Goal: Task Accomplishment & Management: Use online tool/utility

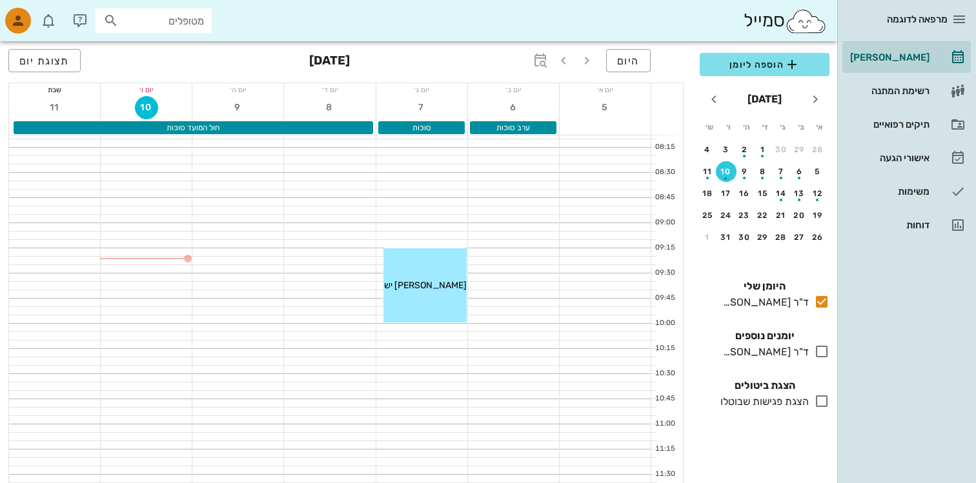
click at [176, 14] on input "מטופלים" at bounding box center [162, 20] width 83 height 17
type input "2"
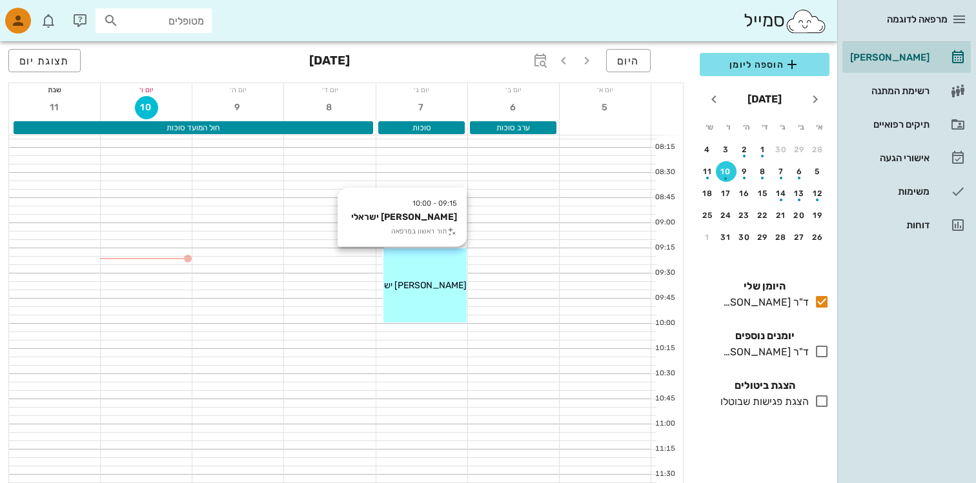
click at [461, 303] on div "09:15 - 10:00 [PERSON_NAME] ישראלי תור ראשון במרפאה [PERSON_NAME] ישראלי" at bounding box center [424, 285] width 83 height 74
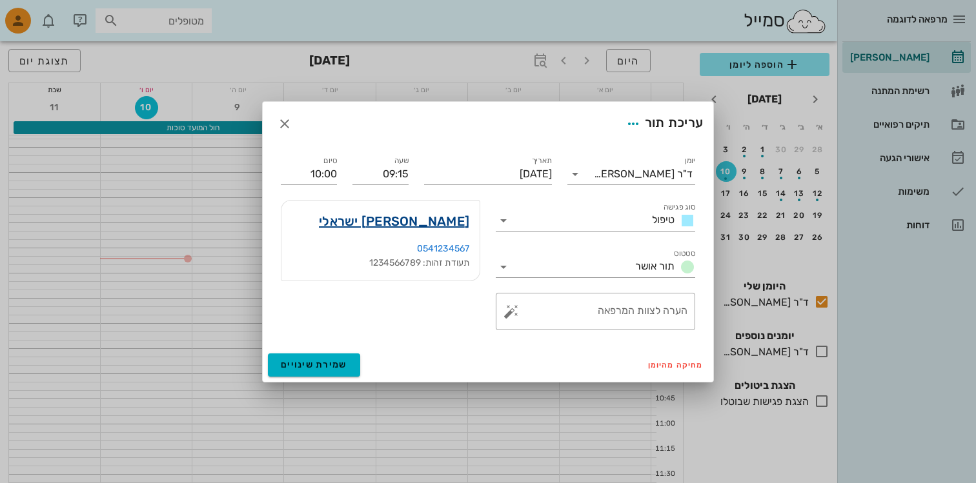
click at [441, 222] on link "[PERSON_NAME] ישראלי" at bounding box center [394, 221] width 150 height 21
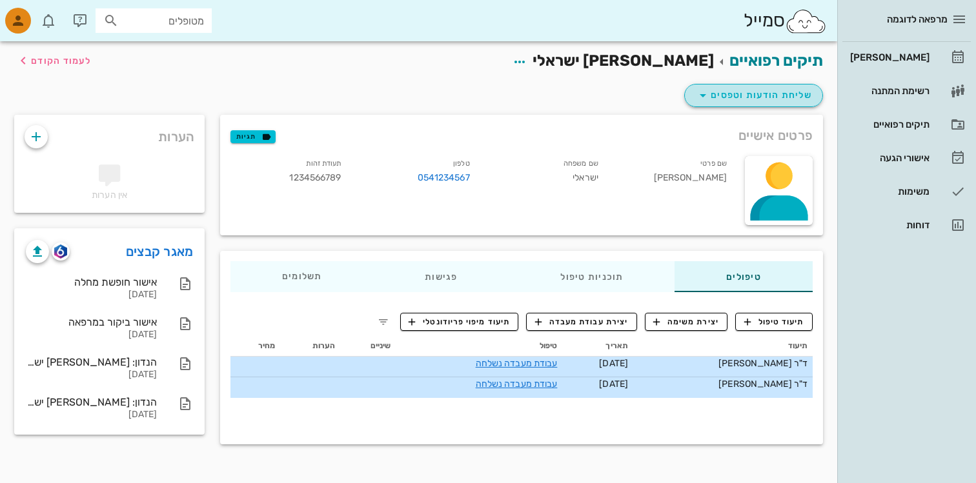
click at [723, 86] on button "שליחת הודעות וטפסים" at bounding box center [753, 95] width 139 height 23
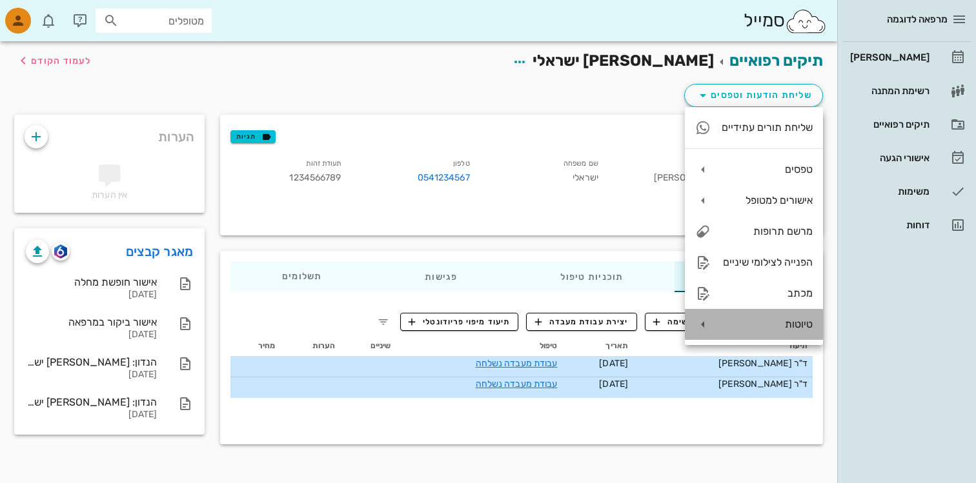
click at [773, 328] on div "טיוטות" at bounding box center [767, 324] width 92 height 12
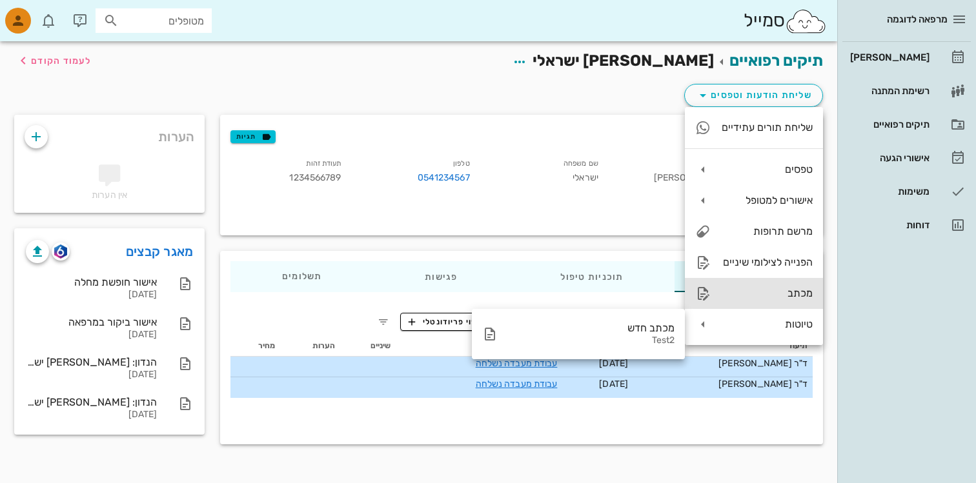
click at [763, 293] on div "מכתב" at bounding box center [767, 293] width 92 height 12
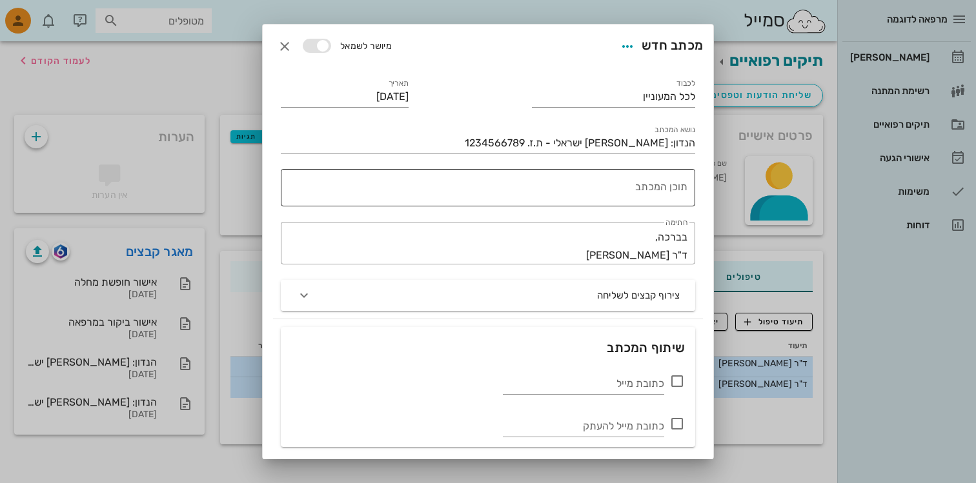
click at [622, 193] on textarea "תוכן המכתב" at bounding box center [485, 191] width 404 height 31
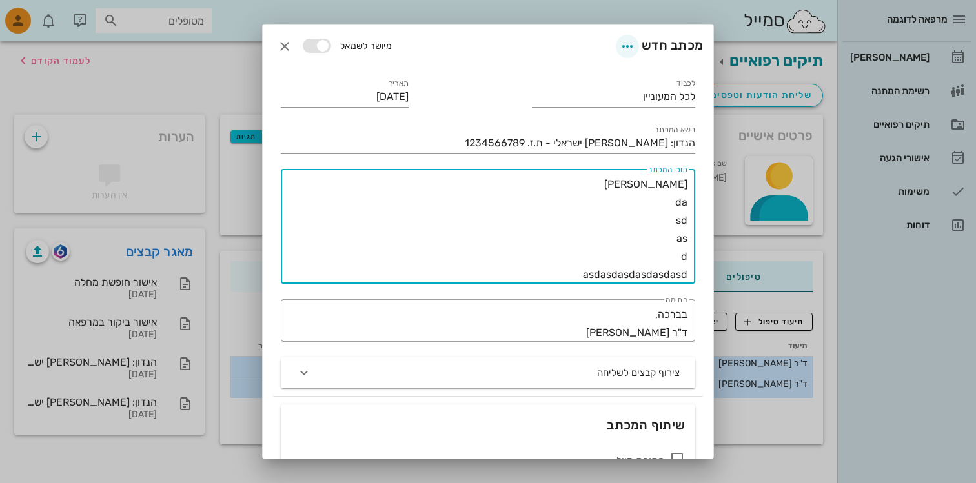
type textarea "[PERSON_NAME] da sd as d asdasdasdasdasdasd"
click at [627, 50] on icon "button" at bounding box center [627, 46] width 15 height 15
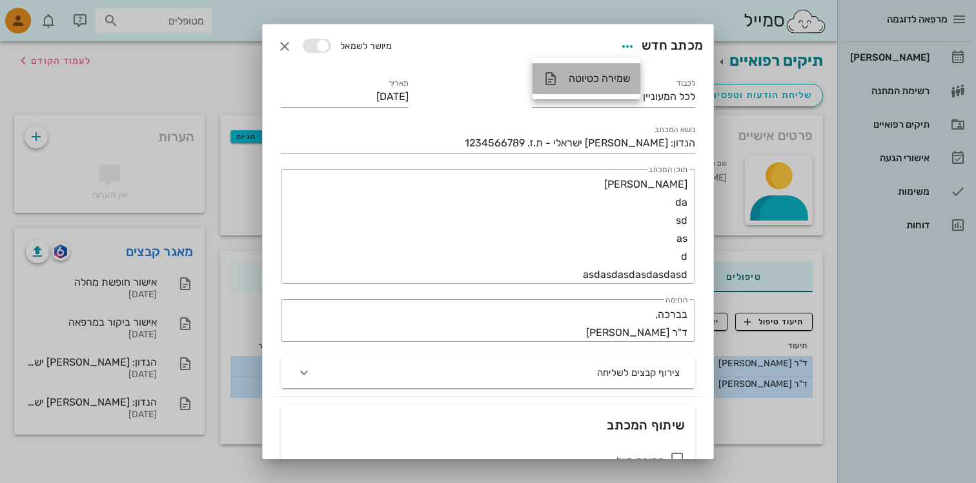
click at [601, 83] on div "שמירה כטיוטה" at bounding box center [599, 78] width 61 height 12
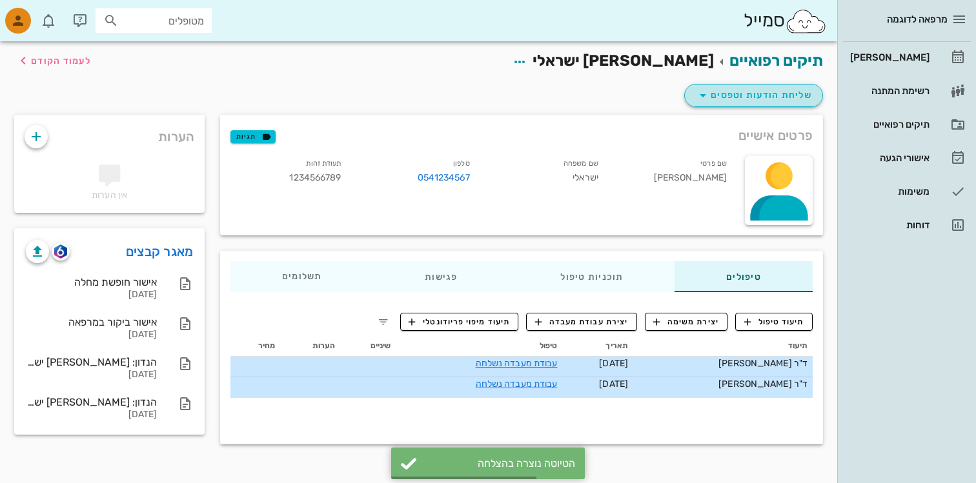
click at [710, 91] on icon "button" at bounding box center [702, 95] width 15 height 15
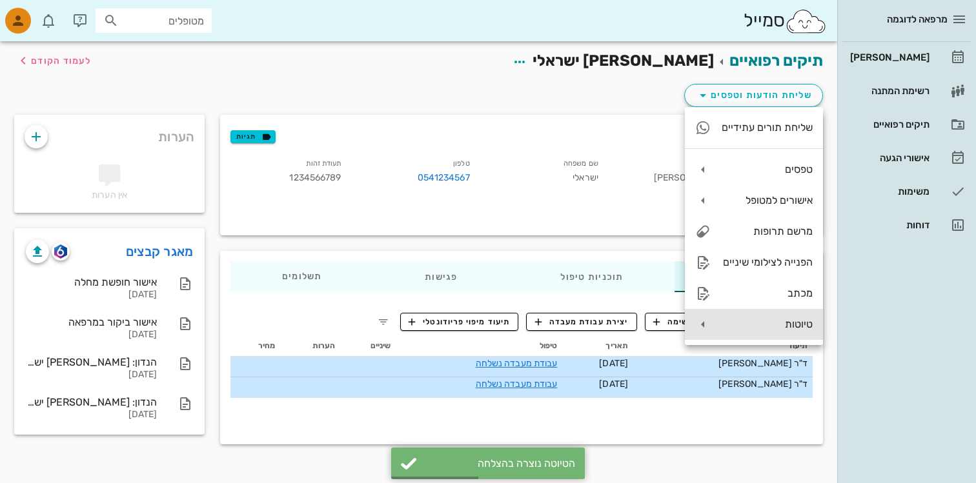
click at [713, 335] on div "טיוטות" at bounding box center [754, 324] width 138 height 31
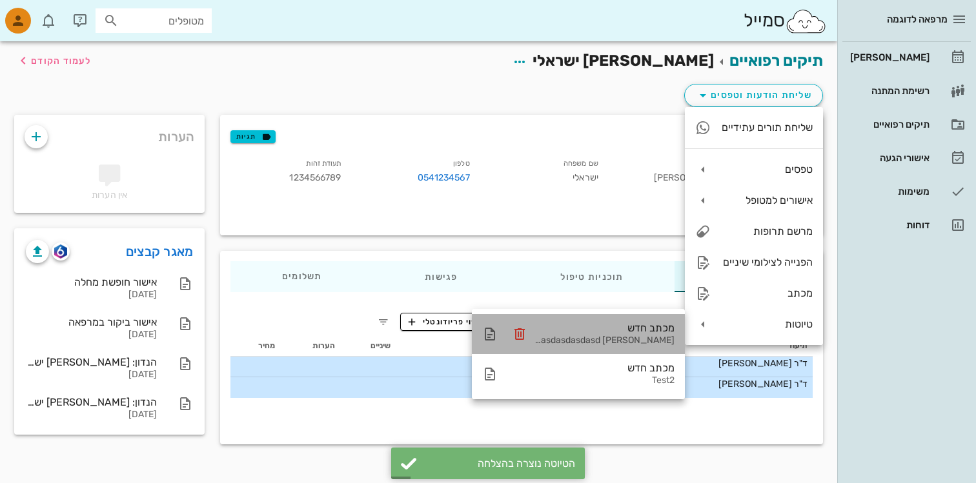
click at [623, 335] on div "מכתב חדש [PERSON_NAME] da sd as d asdasdasdasdasdasd" at bounding box center [602, 334] width 143 height 40
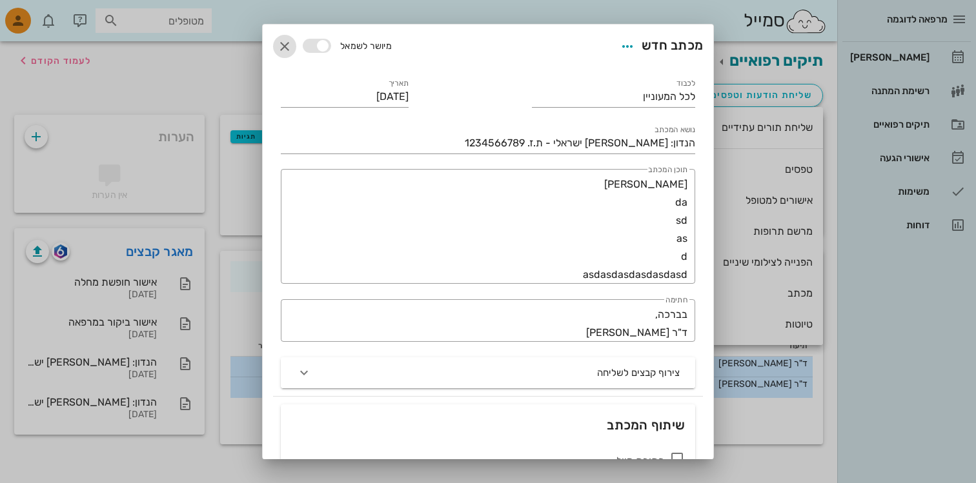
click at [292, 48] on span "button" at bounding box center [284, 46] width 23 height 15
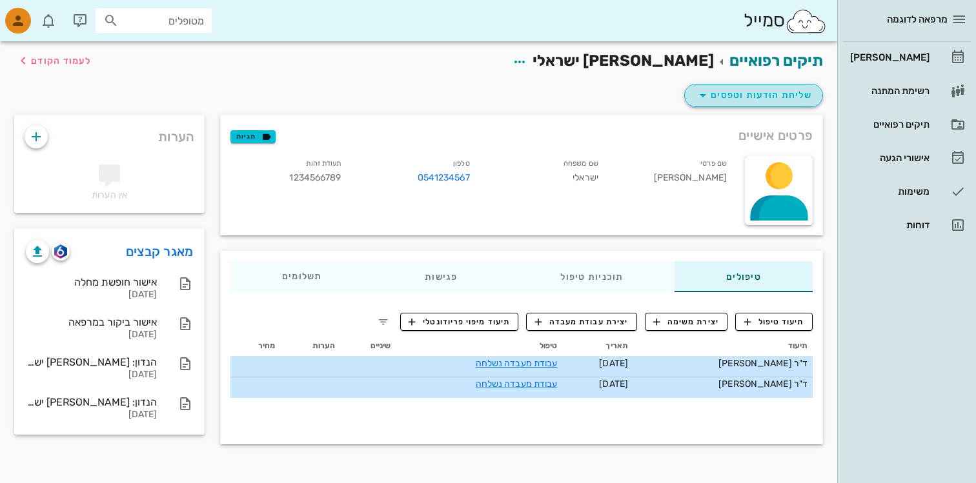
click at [761, 95] on span "שליחת הודעות וטפסים" at bounding box center [753, 95] width 117 height 15
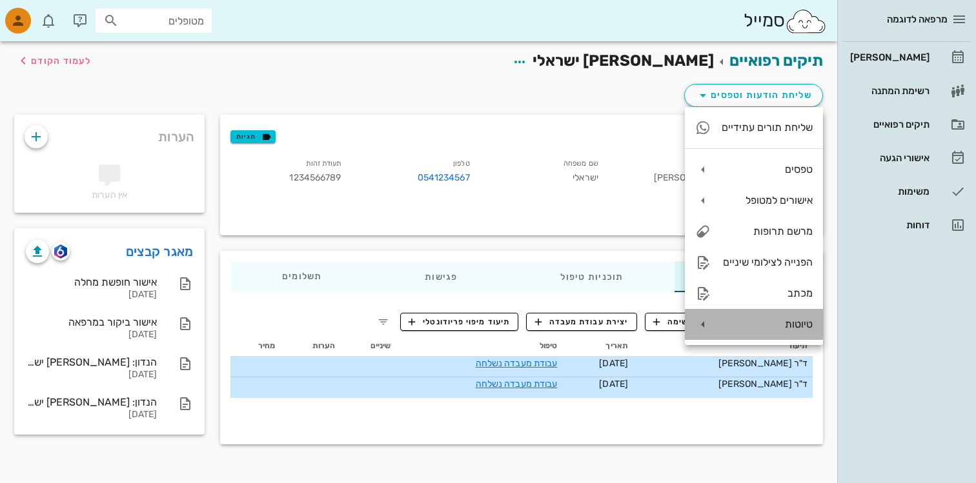
click at [749, 332] on div "טיוטות" at bounding box center [754, 324] width 138 height 31
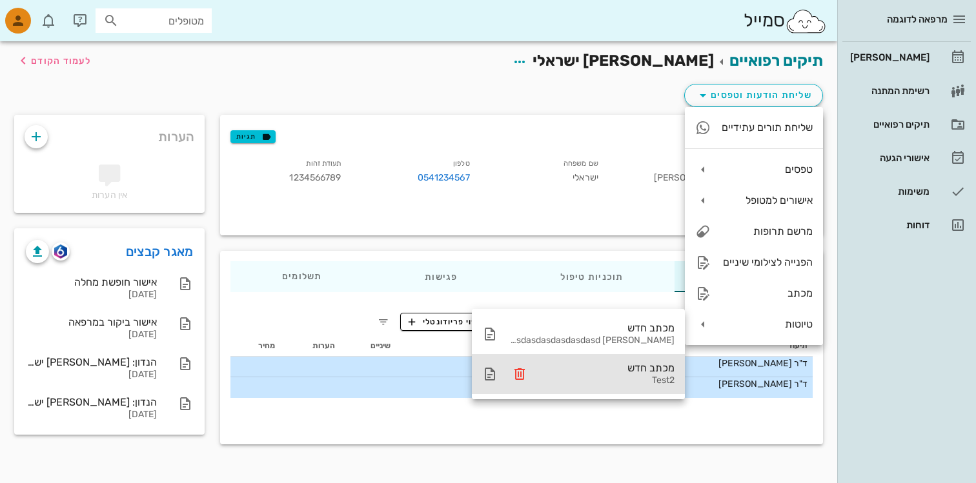
click at [620, 367] on div "מכתב חדש" at bounding box center [602, 368] width 143 height 12
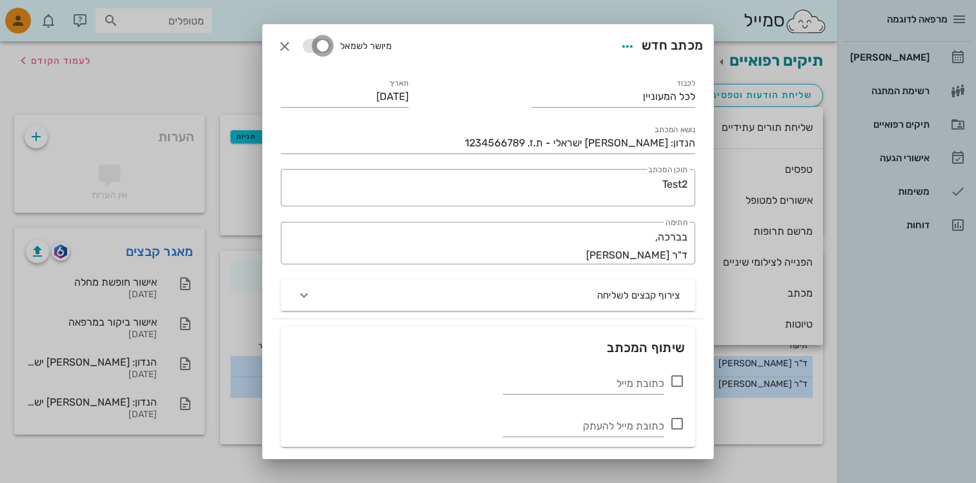
click at [319, 48] on div at bounding box center [323, 46] width 18 height 18
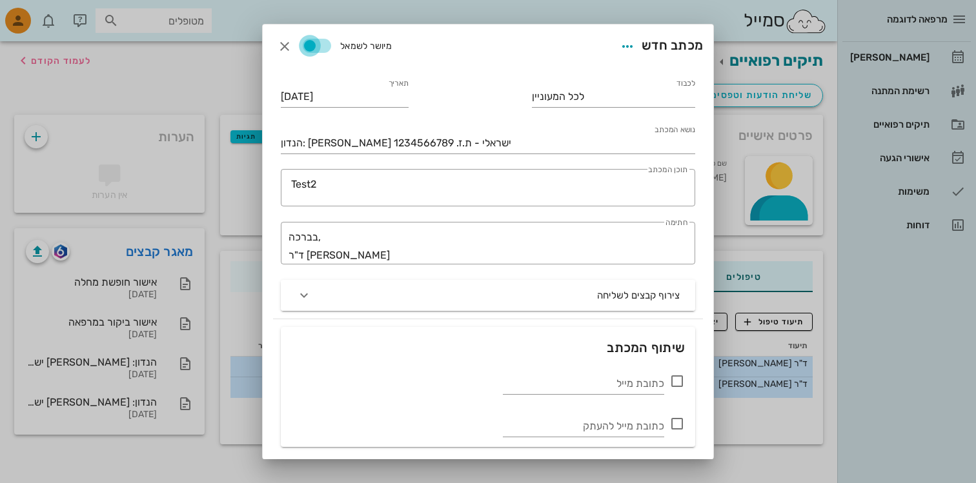
click at [319, 48] on div at bounding box center [310, 46] width 18 height 18
checkbox input "false"
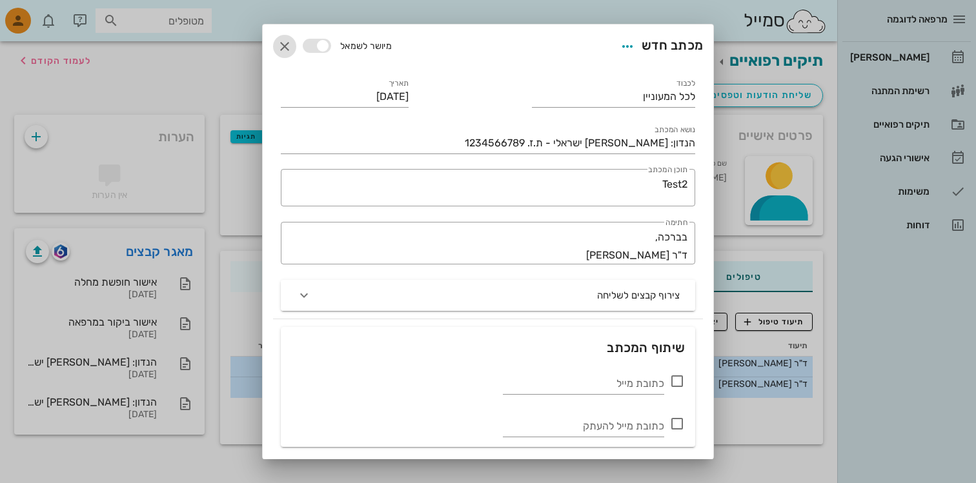
click at [290, 48] on icon "button" at bounding box center [284, 46] width 15 height 15
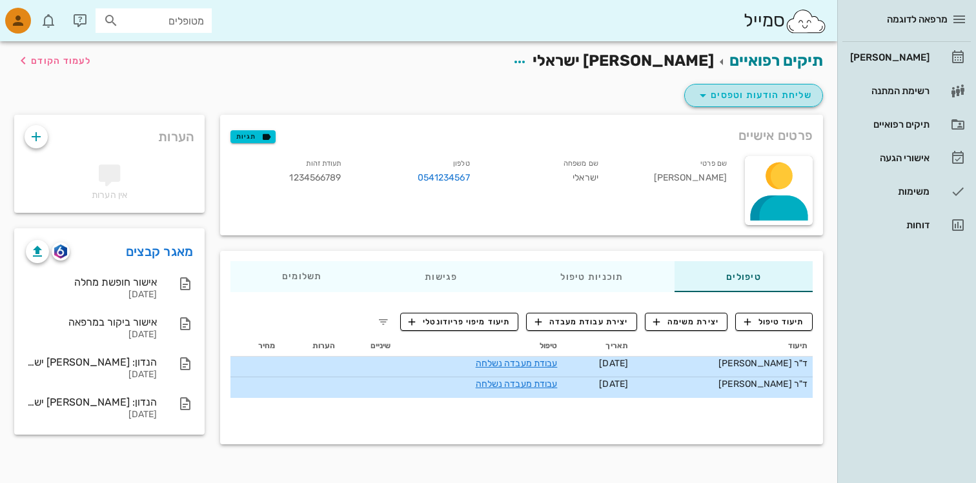
click at [729, 89] on span "שליחת הודעות וטפסים" at bounding box center [753, 95] width 117 height 15
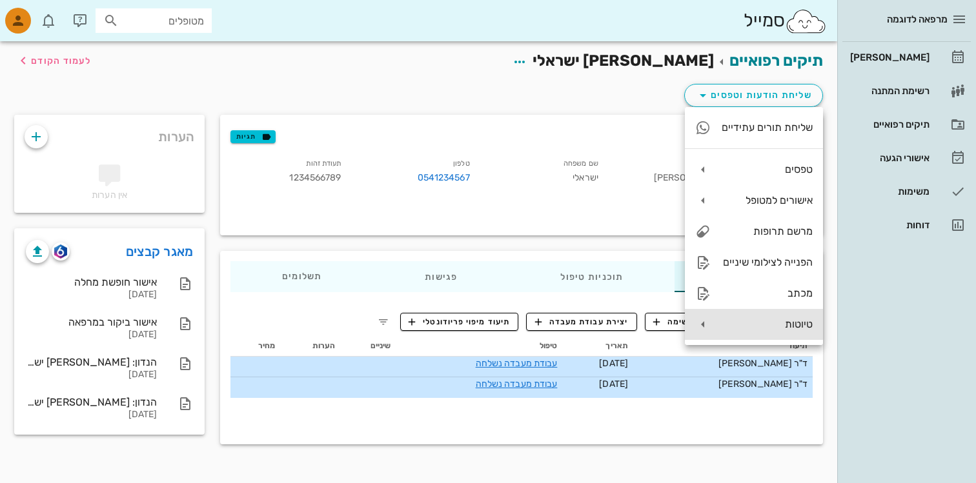
click at [742, 322] on div "טיוטות" at bounding box center [767, 324] width 92 height 12
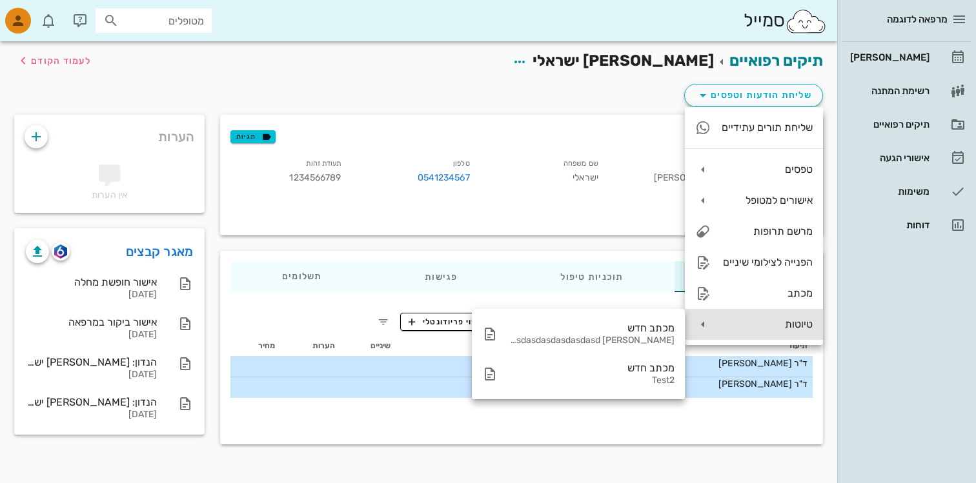
click at [742, 323] on div "טיוטות" at bounding box center [767, 324] width 92 height 12
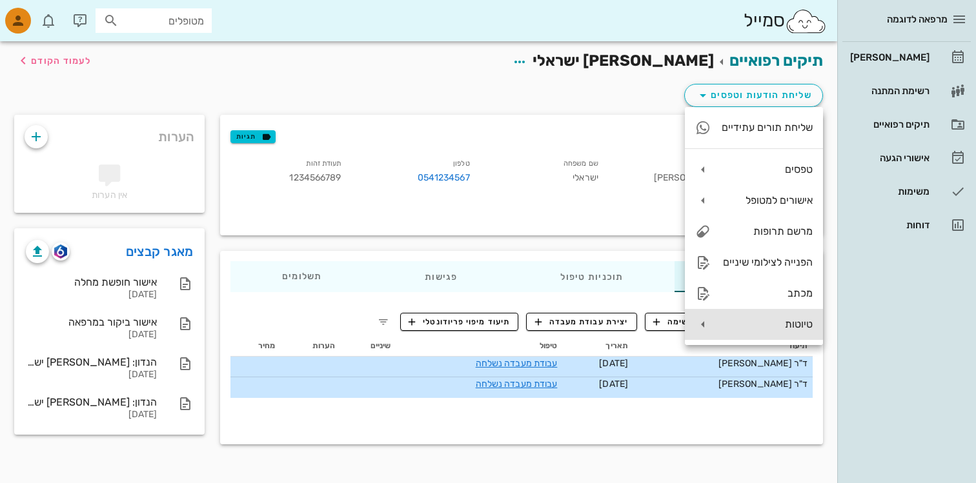
click at [761, 332] on div "טיוטות" at bounding box center [754, 324] width 138 height 31
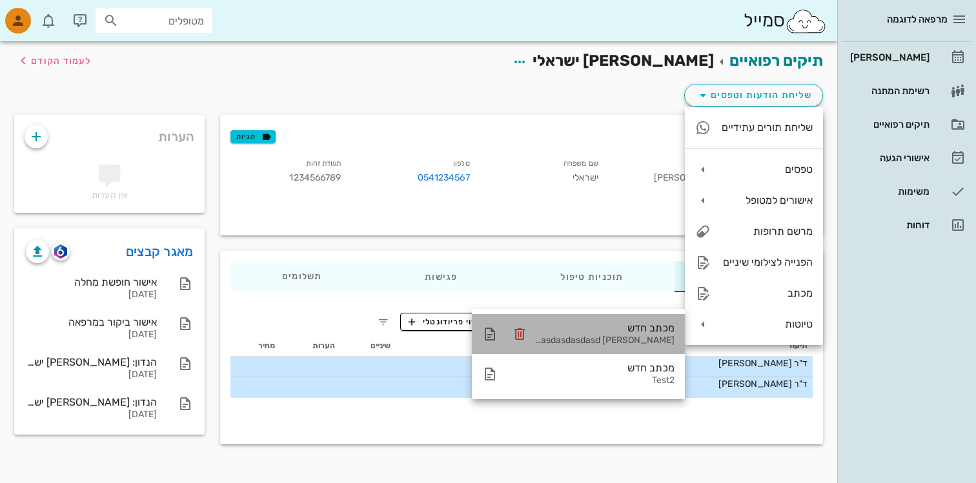
click at [627, 331] on div "מכתב חדש" at bounding box center [602, 328] width 143 height 12
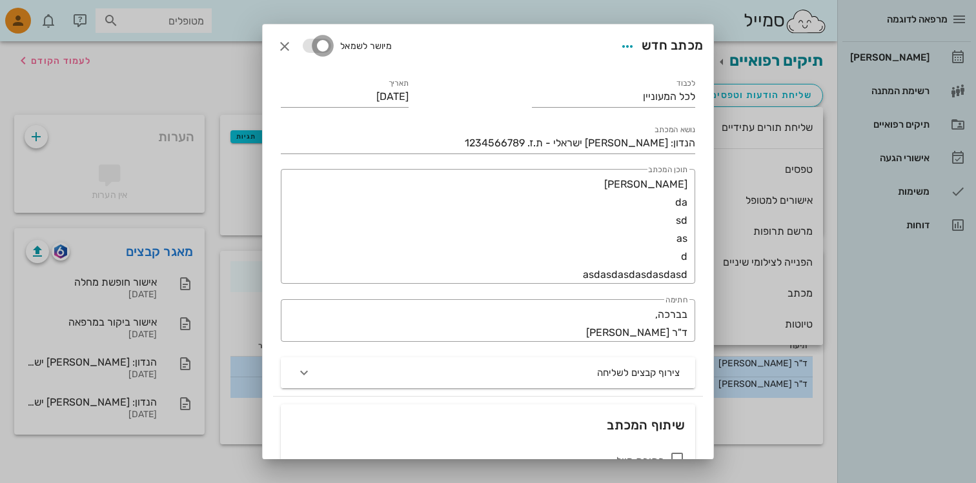
click at [320, 46] on div at bounding box center [323, 46] width 18 height 18
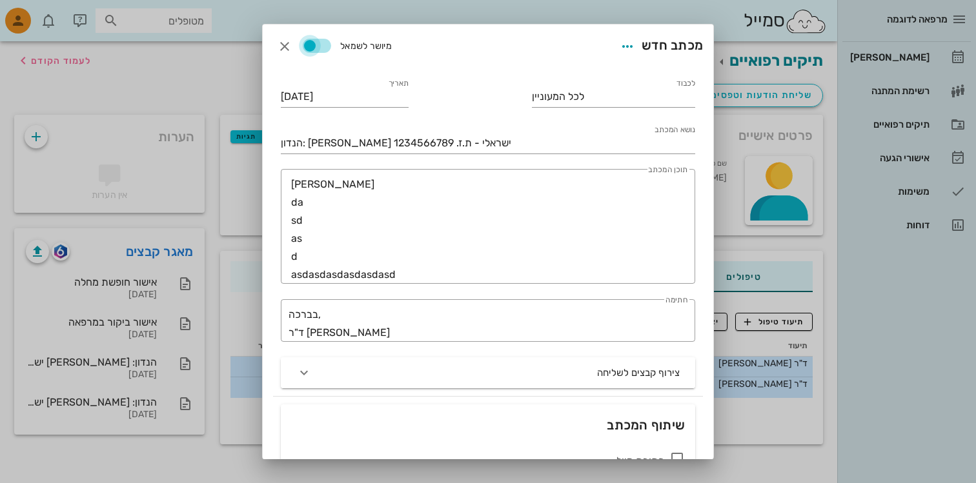
click at [319, 46] on div at bounding box center [310, 46] width 18 height 18
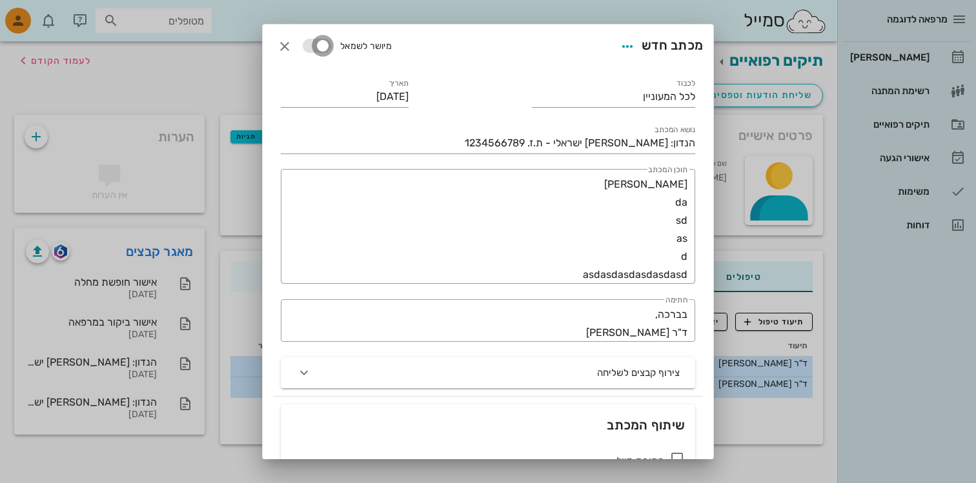
click at [320, 46] on div at bounding box center [323, 46] width 18 height 18
checkbox input "true"
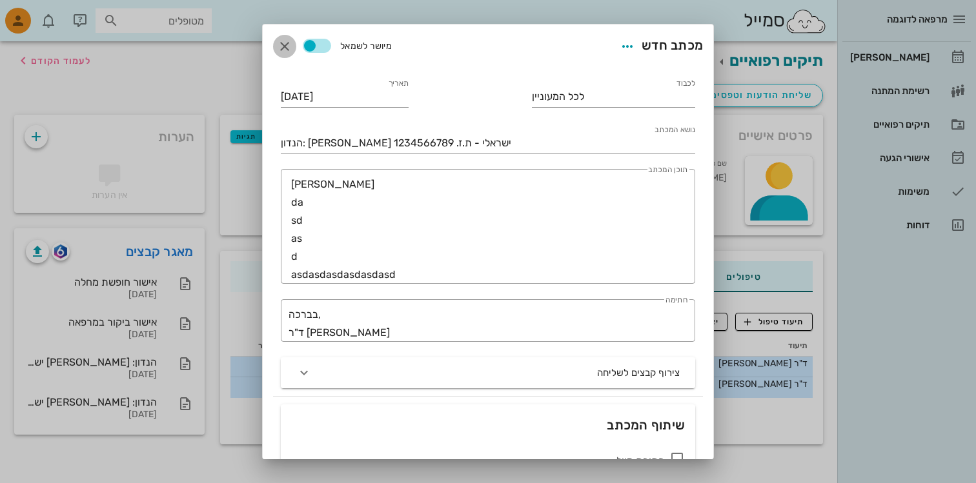
click at [275, 43] on span "button" at bounding box center [284, 46] width 23 height 15
